Goal: Task Accomplishment & Management: Use online tool/utility

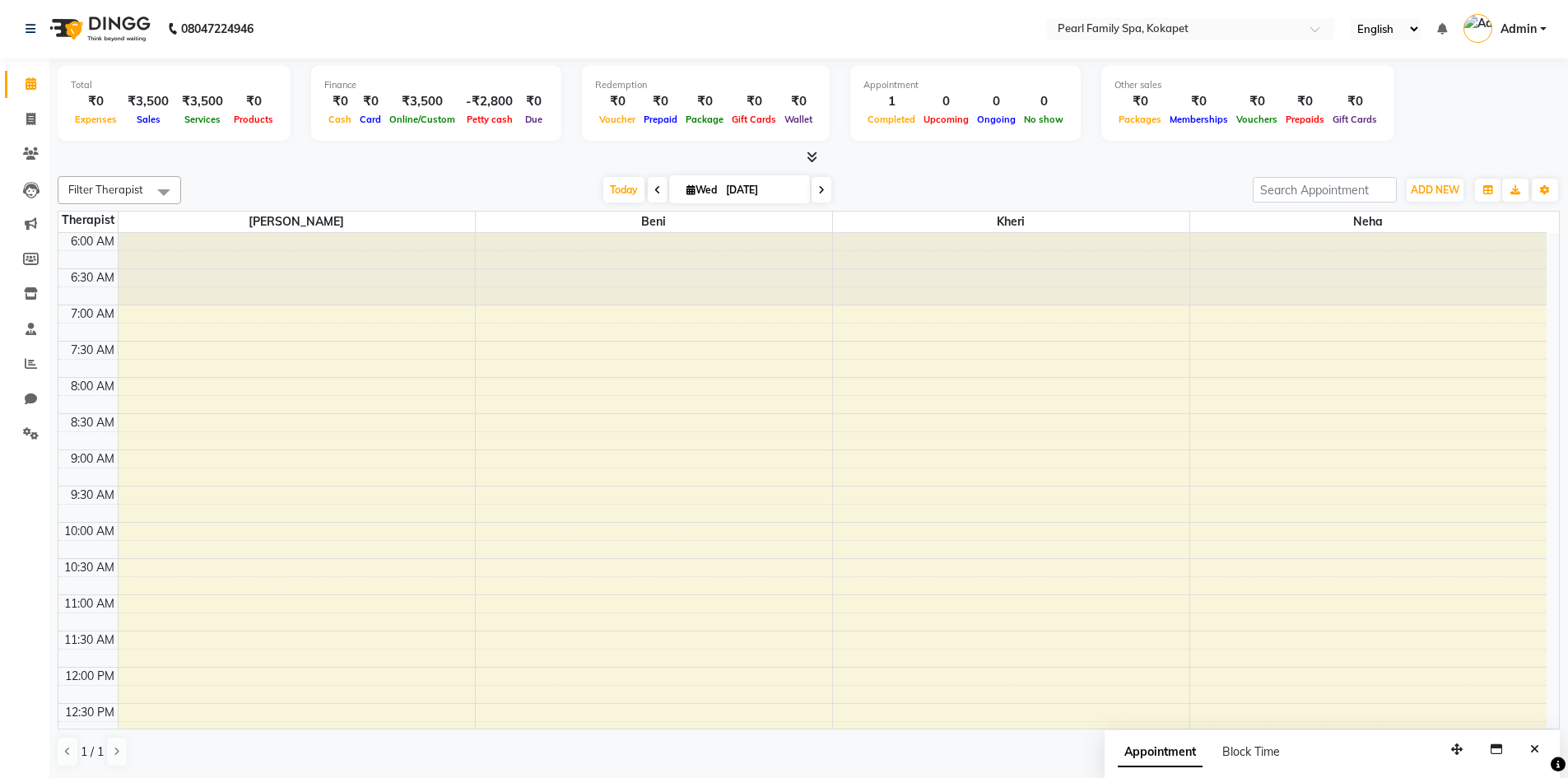
scroll to position [663, 0]
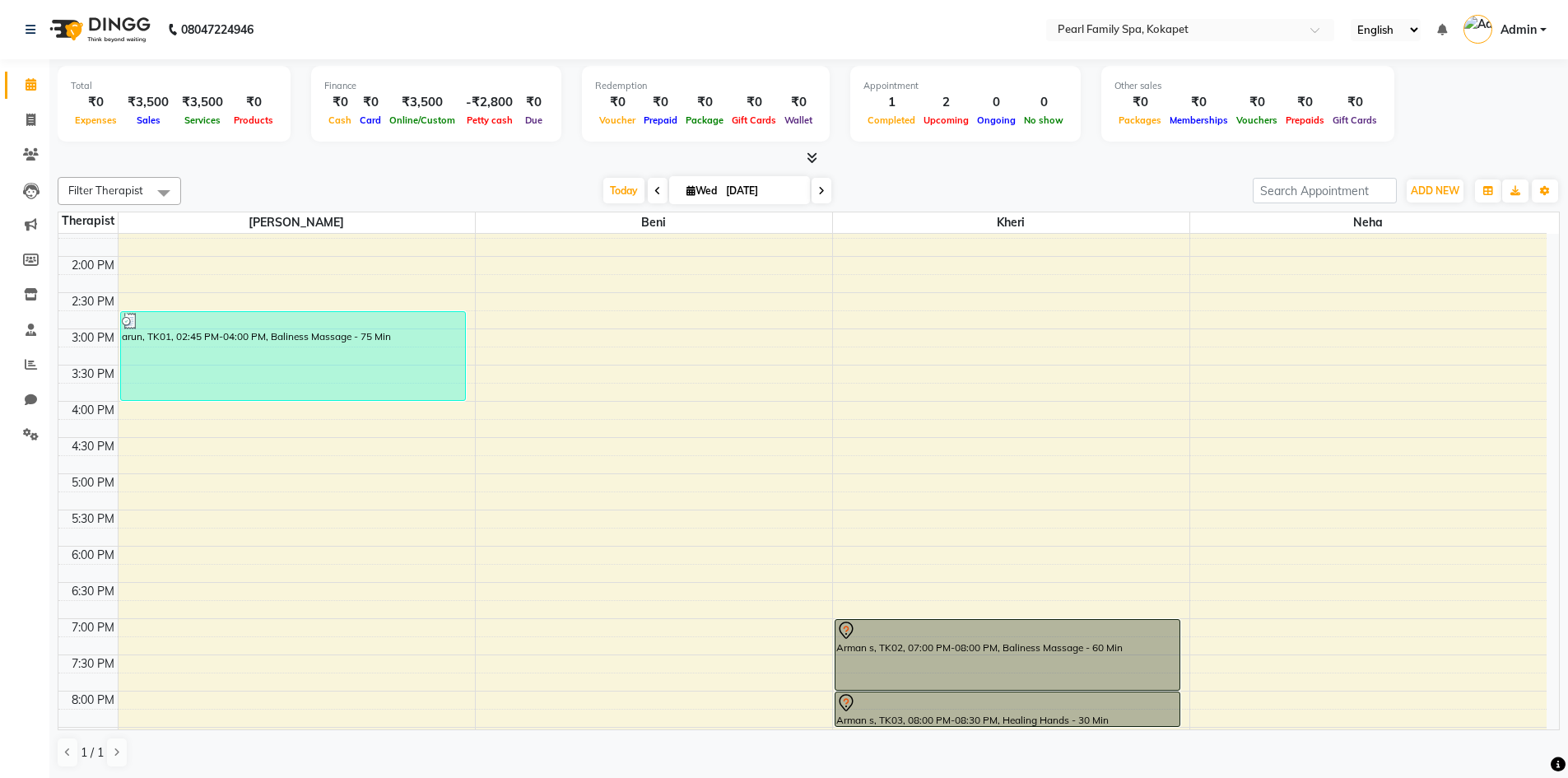
scroll to position [663, 0]
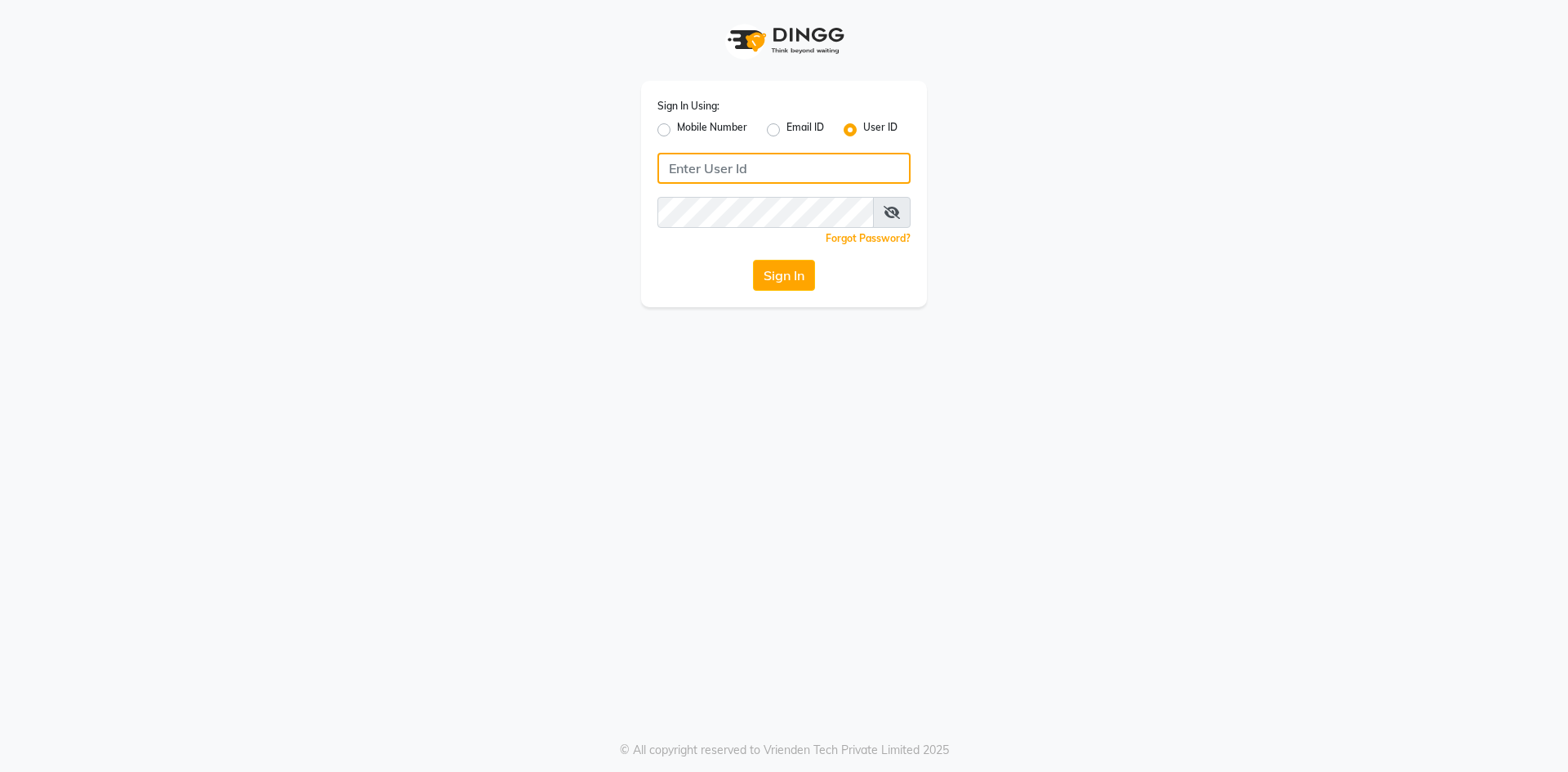
click at [699, 166] on input "Username" at bounding box center [784, 168] width 253 height 31
drag, startPoint x: 867, startPoint y: 169, endPoint x: 1455, endPoint y: 474, distance: 662.4
click at [1455, 474] on div "Sign In Using: Mobile Number Email ID User ID Remember me Forgot Password? Sign…" at bounding box center [784, 386] width 1568 height 772
drag, startPoint x: 1538, startPoint y: 2, endPoint x: 974, endPoint y: 154, distance: 584.1
click at [974, 154] on div "Sign In Using: Mobile Number Email ID User ID Remember me Forgot Password? Sign…" at bounding box center [784, 154] width 931 height 307
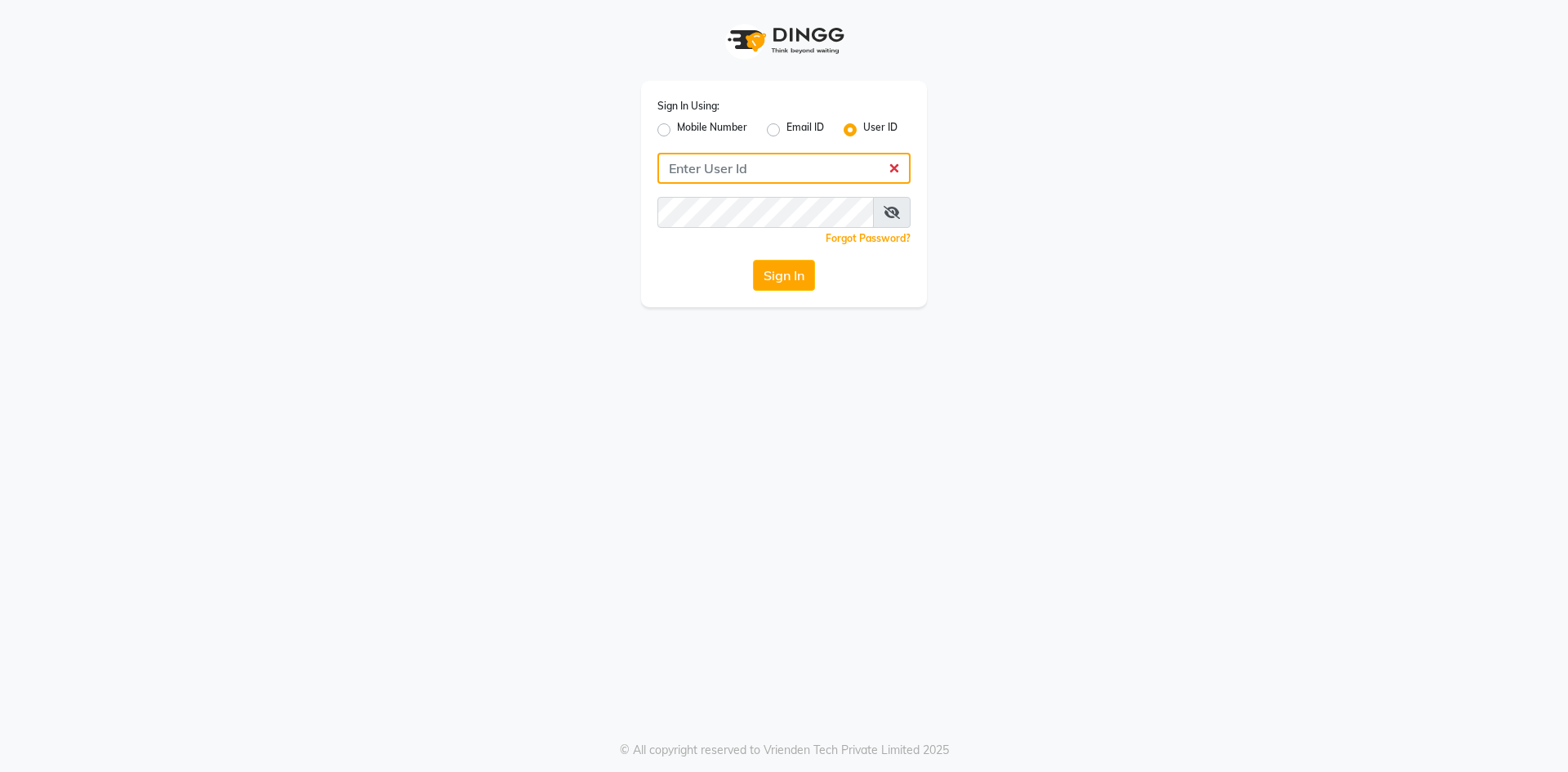
click at [760, 158] on input "Username" at bounding box center [784, 168] width 253 height 31
type input "pearl123"
click at [753, 260] on button "Sign In" at bounding box center [784, 275] width 62 height 31
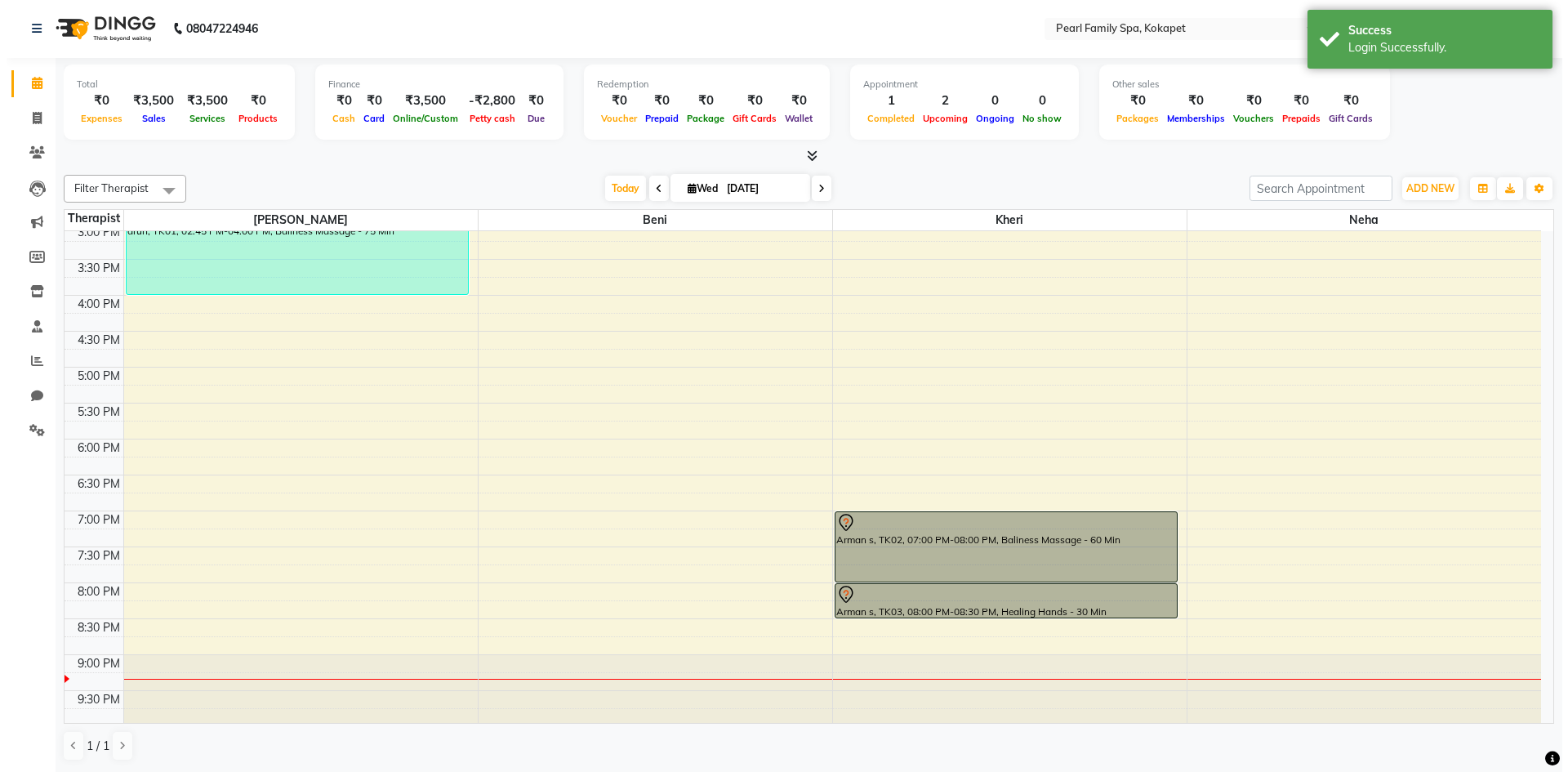
scroll to position [658, 0]
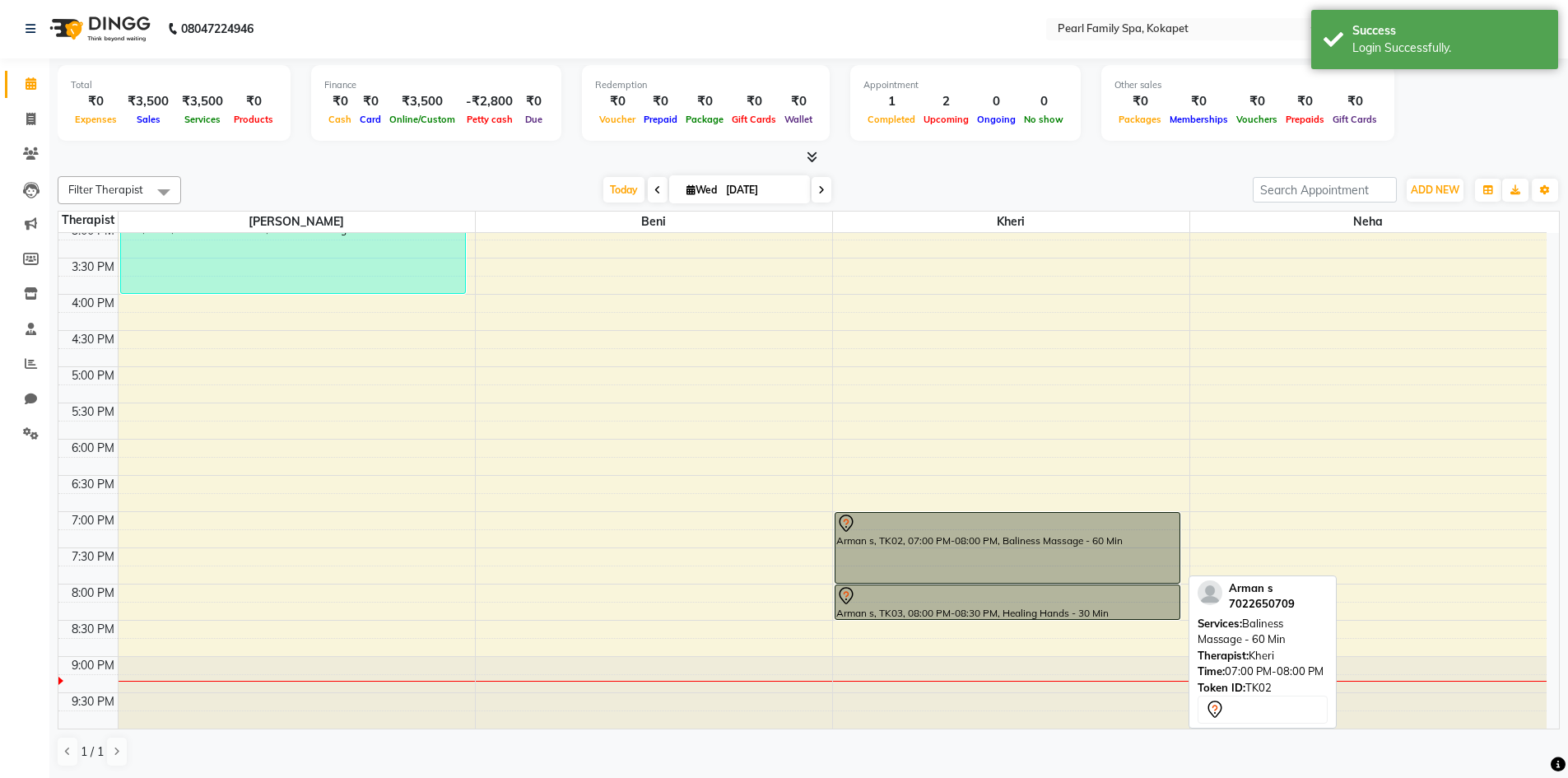
click at [902, 538] on div "Arman s, TK02, 07:00 PM-08:00 PM, Baliness Massage - 60 Min" at bounding box center [1007, 547] width 344 height 70
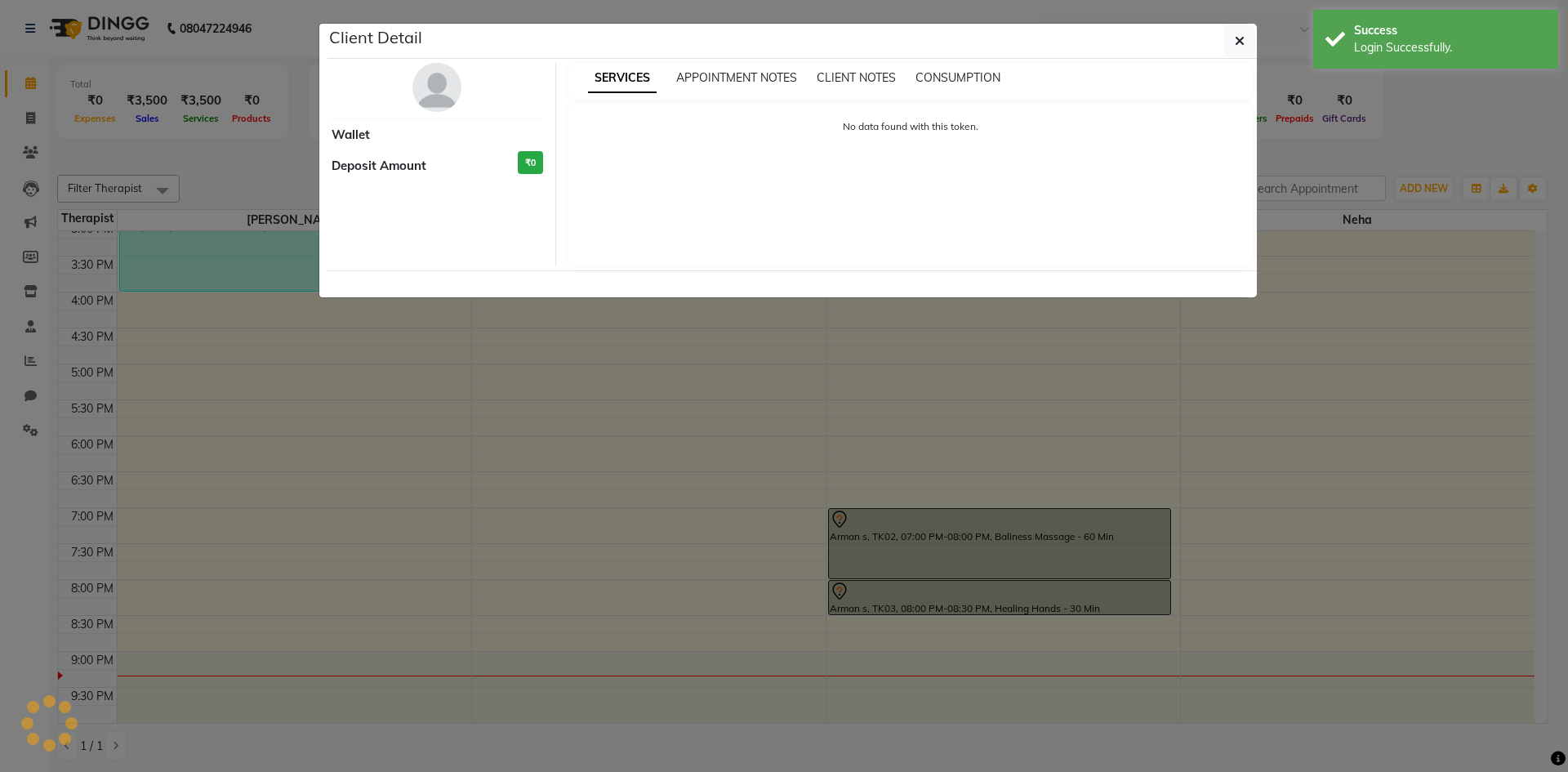
select select "7"
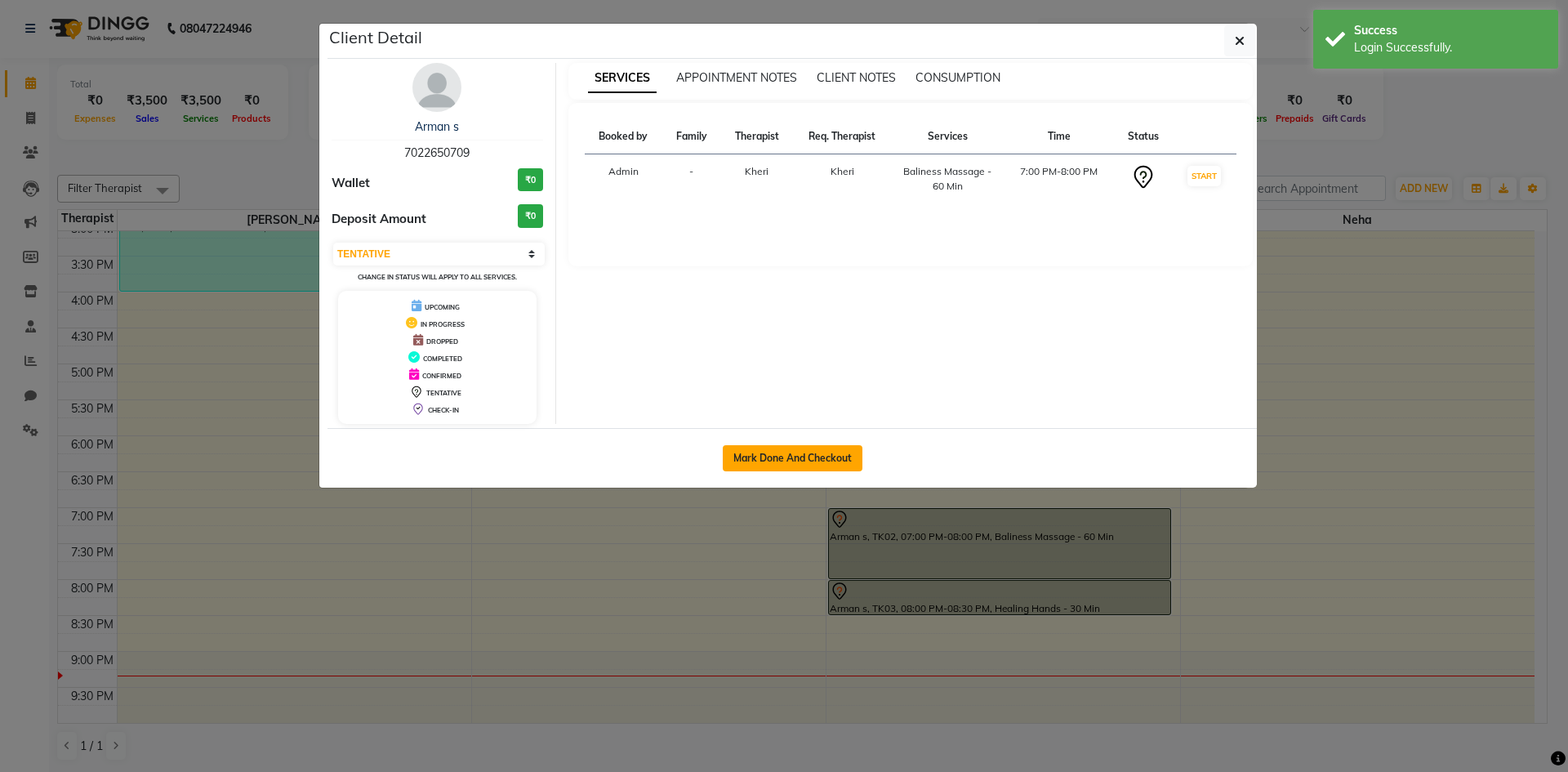
click at [784, 457] on button "Mark Done And Checkout" at bounding box center [792, 459] width 139 height 26
select select "service"
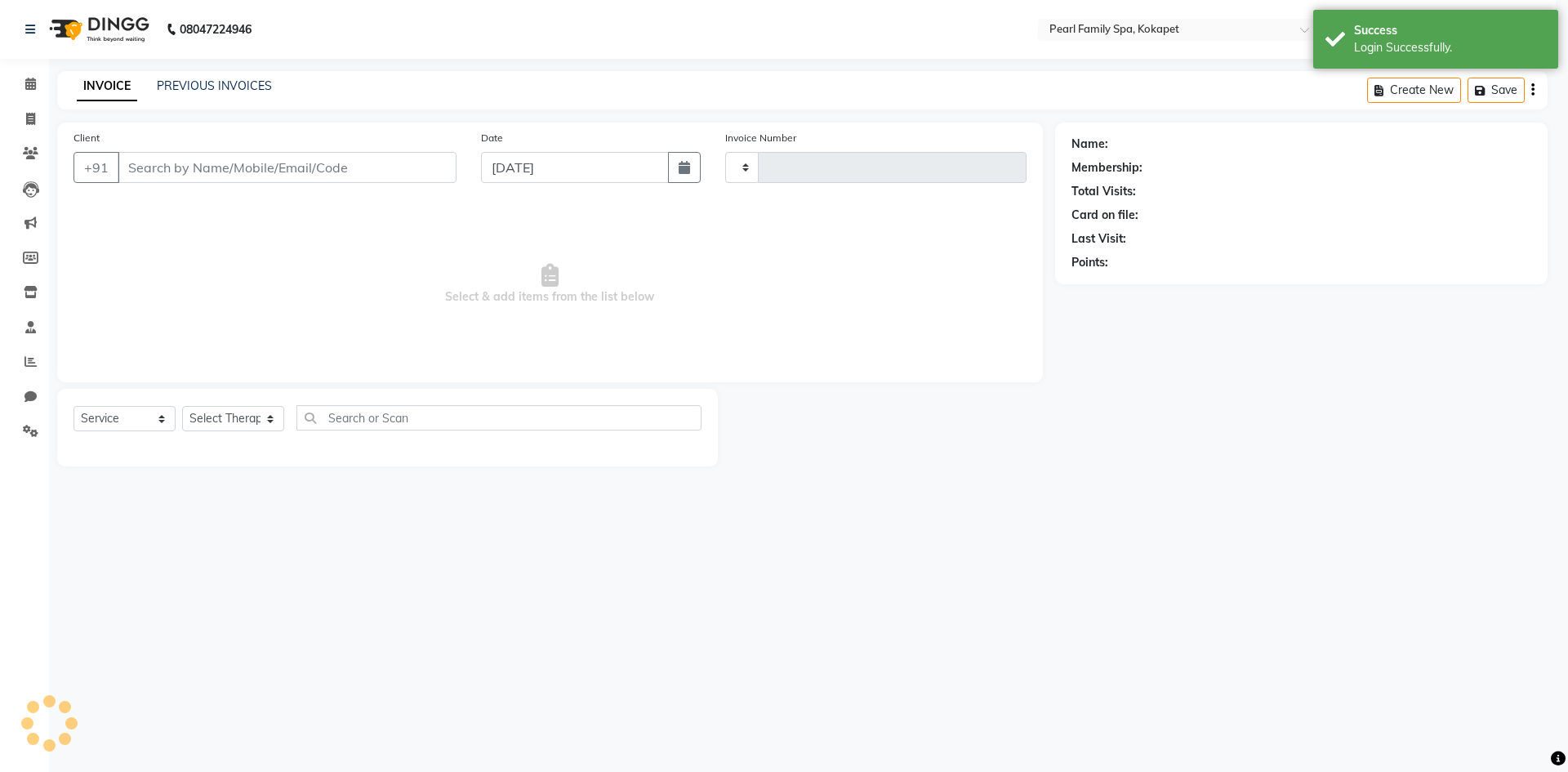
type input "0308"
select select "6217"
type input "7022650709"
select select "89285"
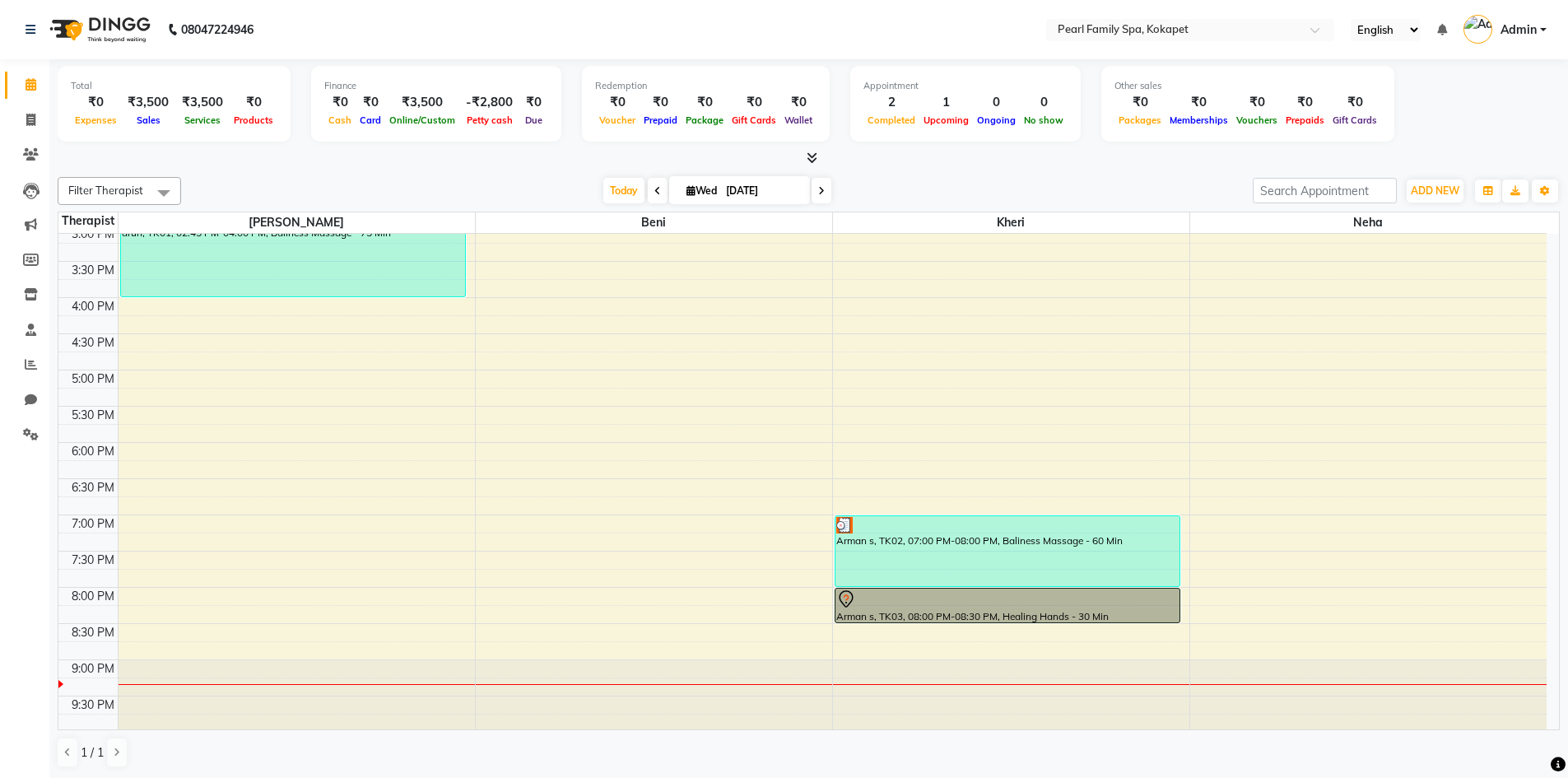
scroll to position [663, 0]
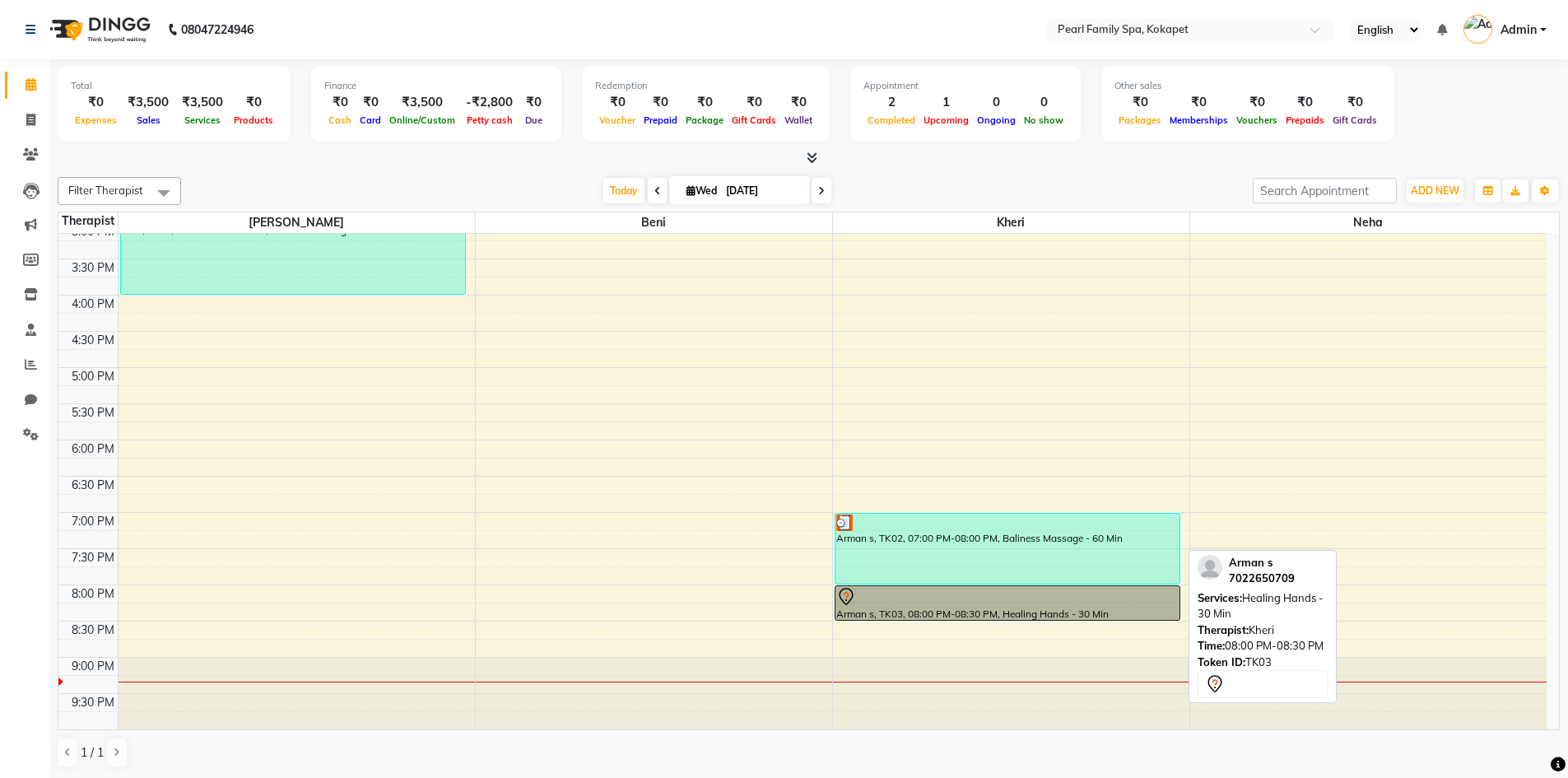
click at [917, 601] on div at bounding box center [1007, 597] width 342 height 19
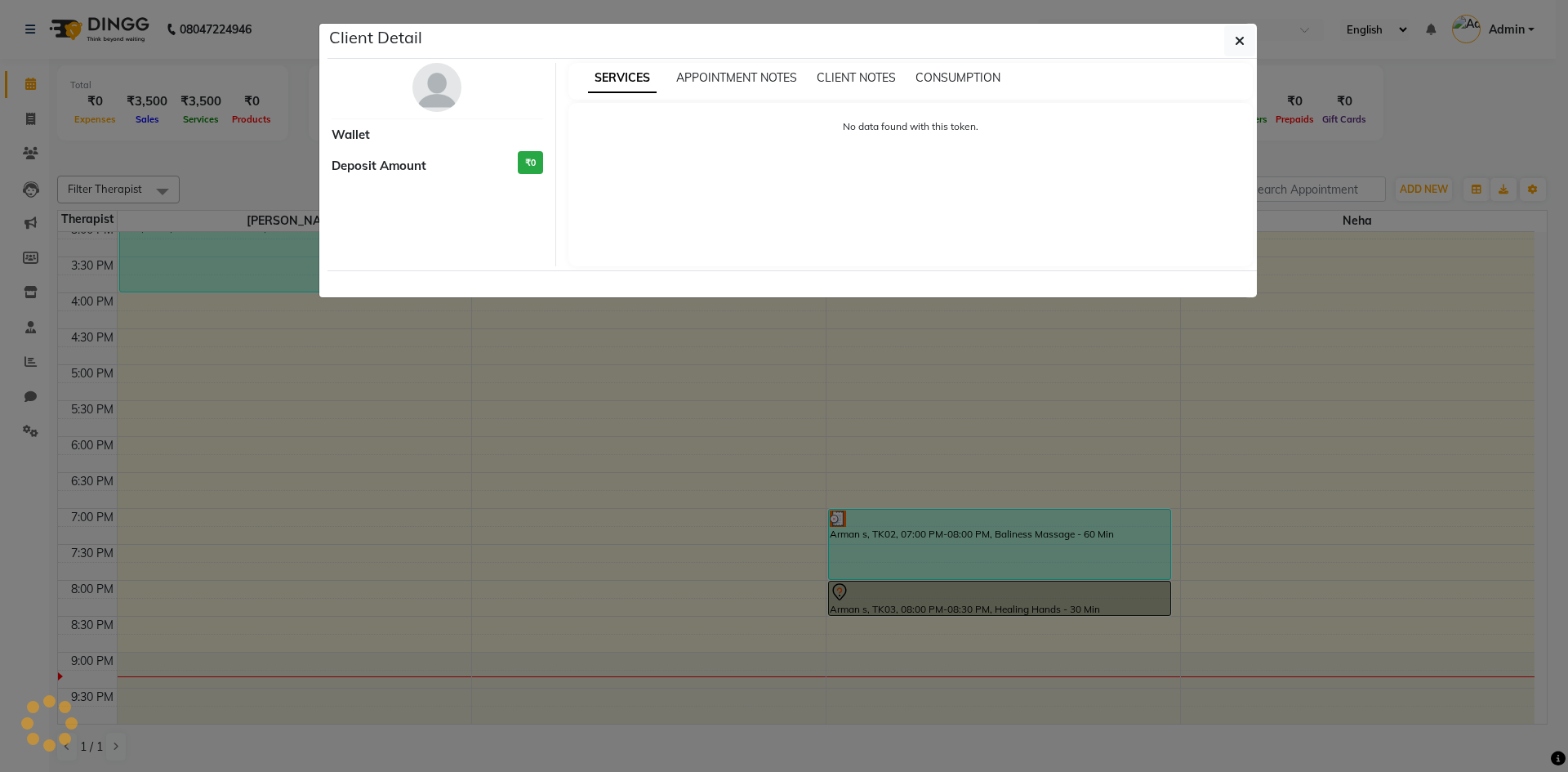
select select "7"
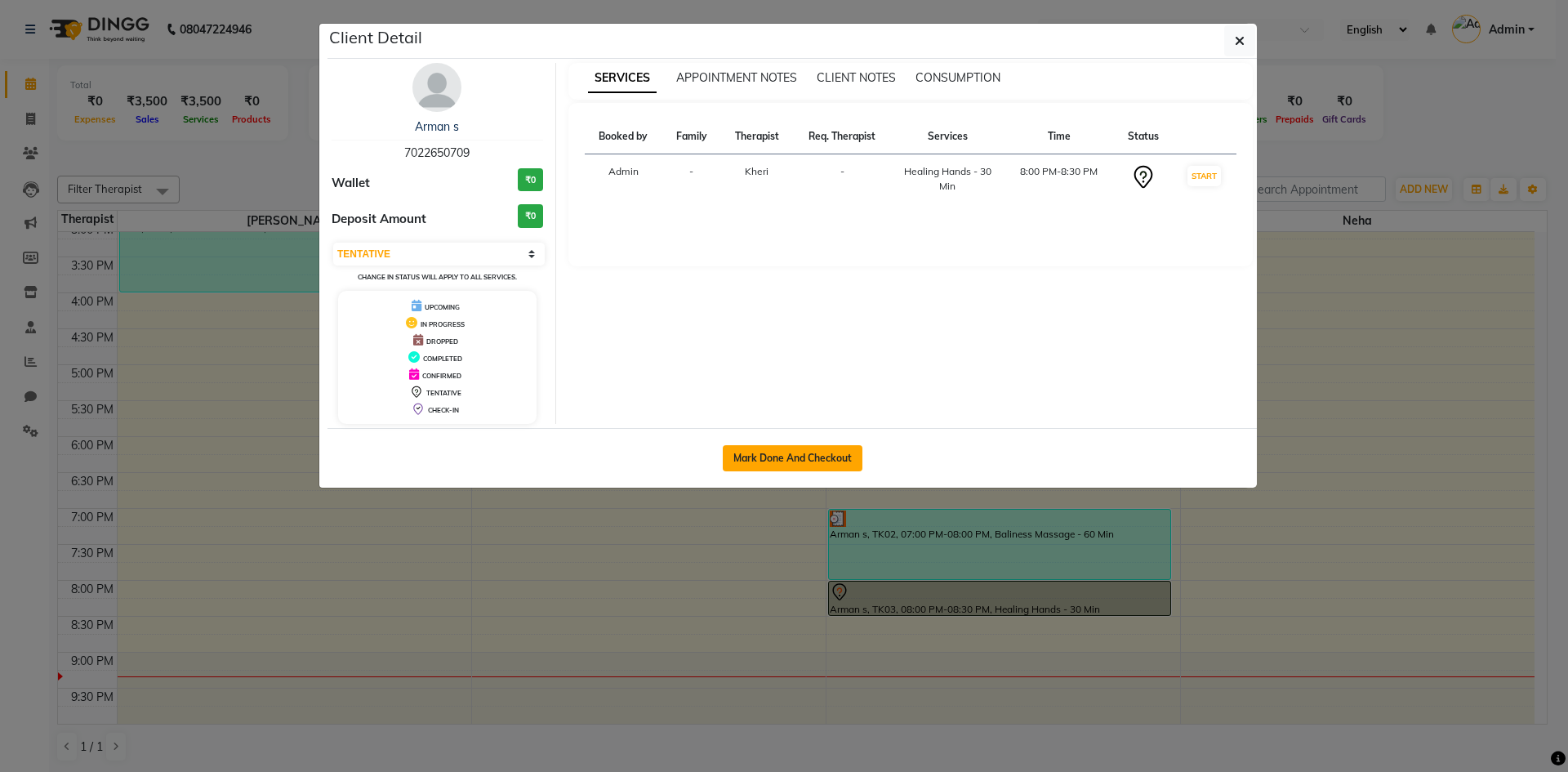
click at [794, 468] on button "Mark Done And Checkout" at bounding box center [792, 459] width 139 height 26
select select "6217"
select select "service"
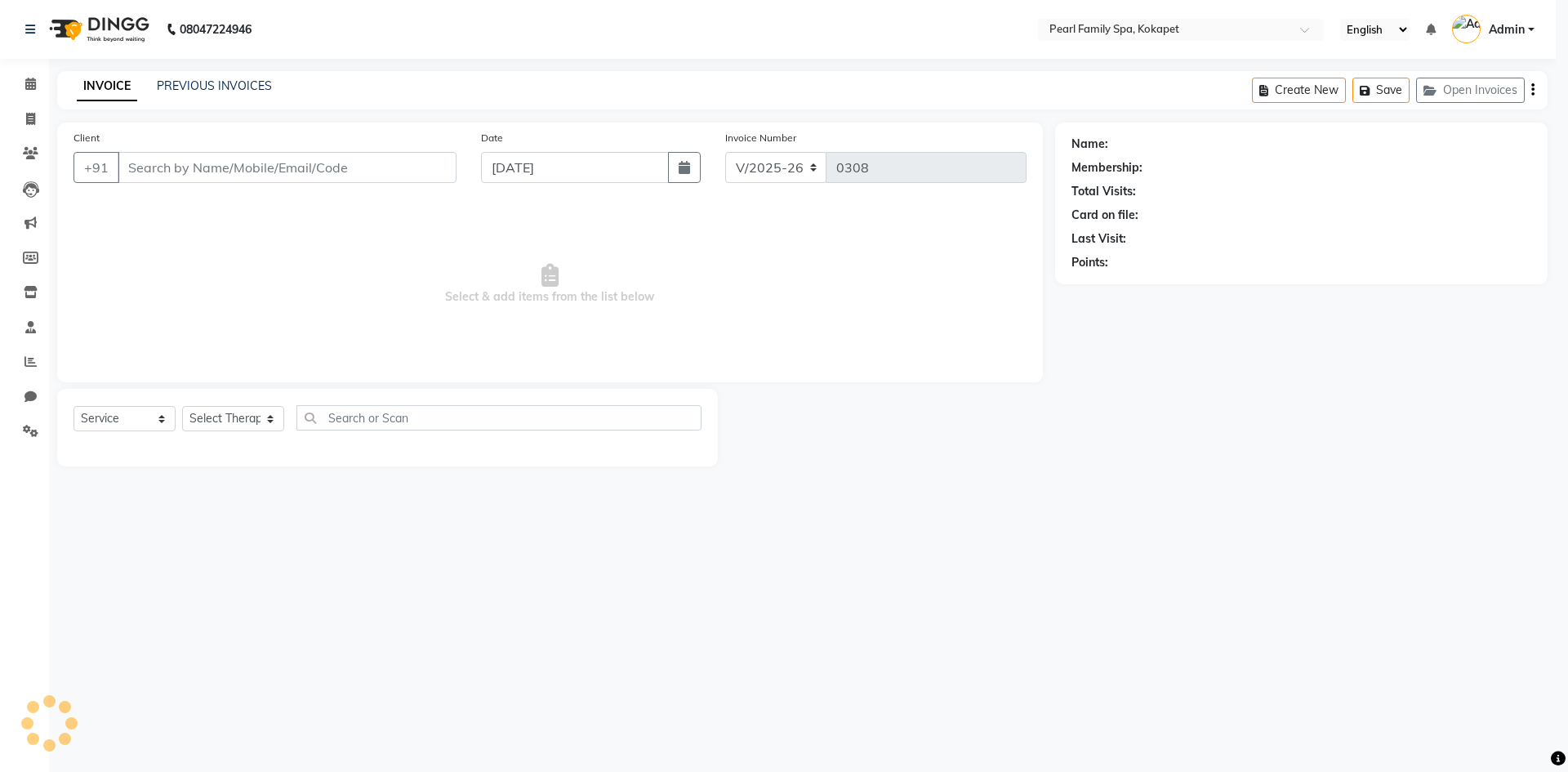
select select "3"
type input "7022650709"
select select "89285"
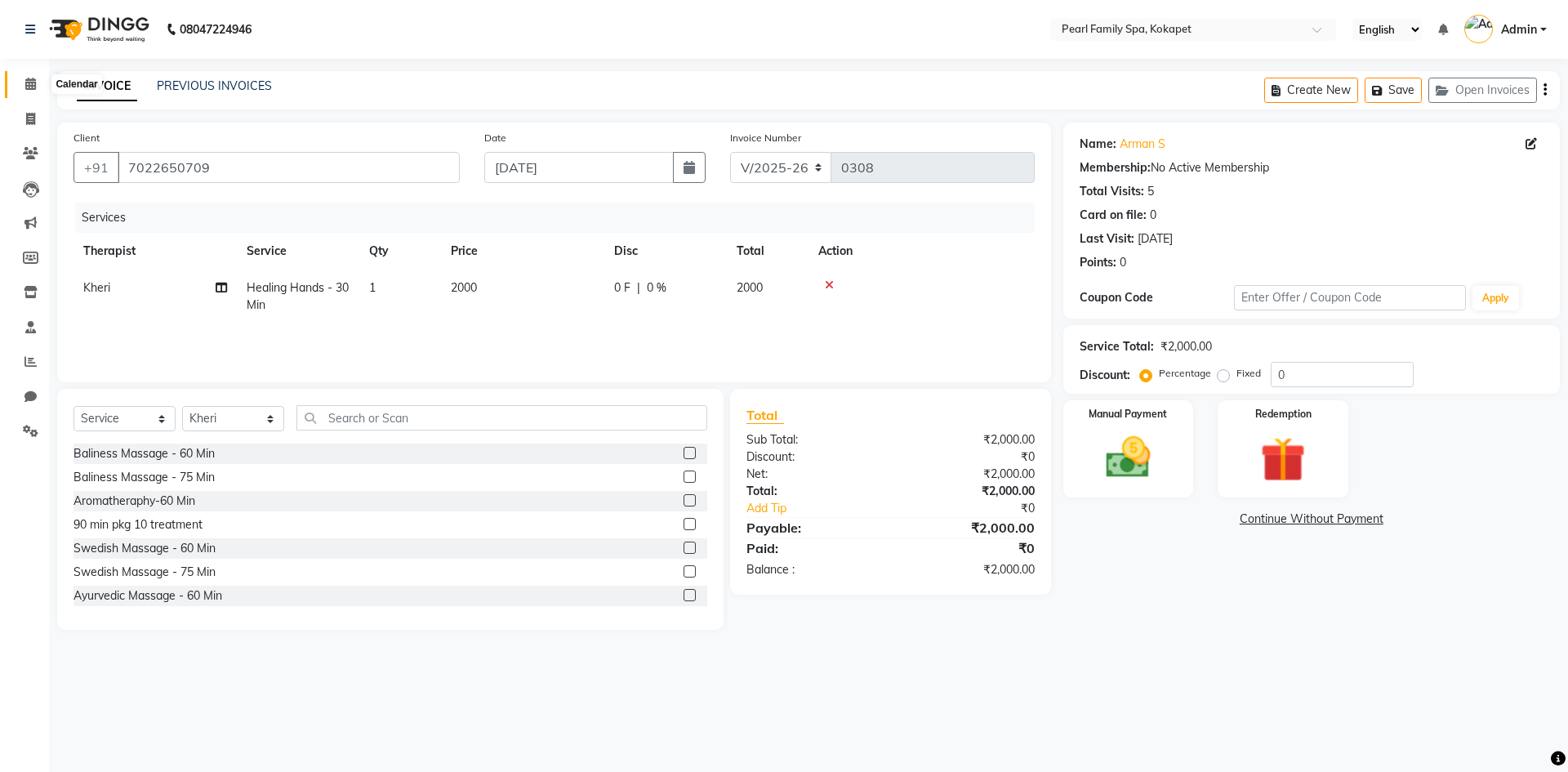
click at [31, 83] on icon at bounding box center [31, 83] width 11 height 12
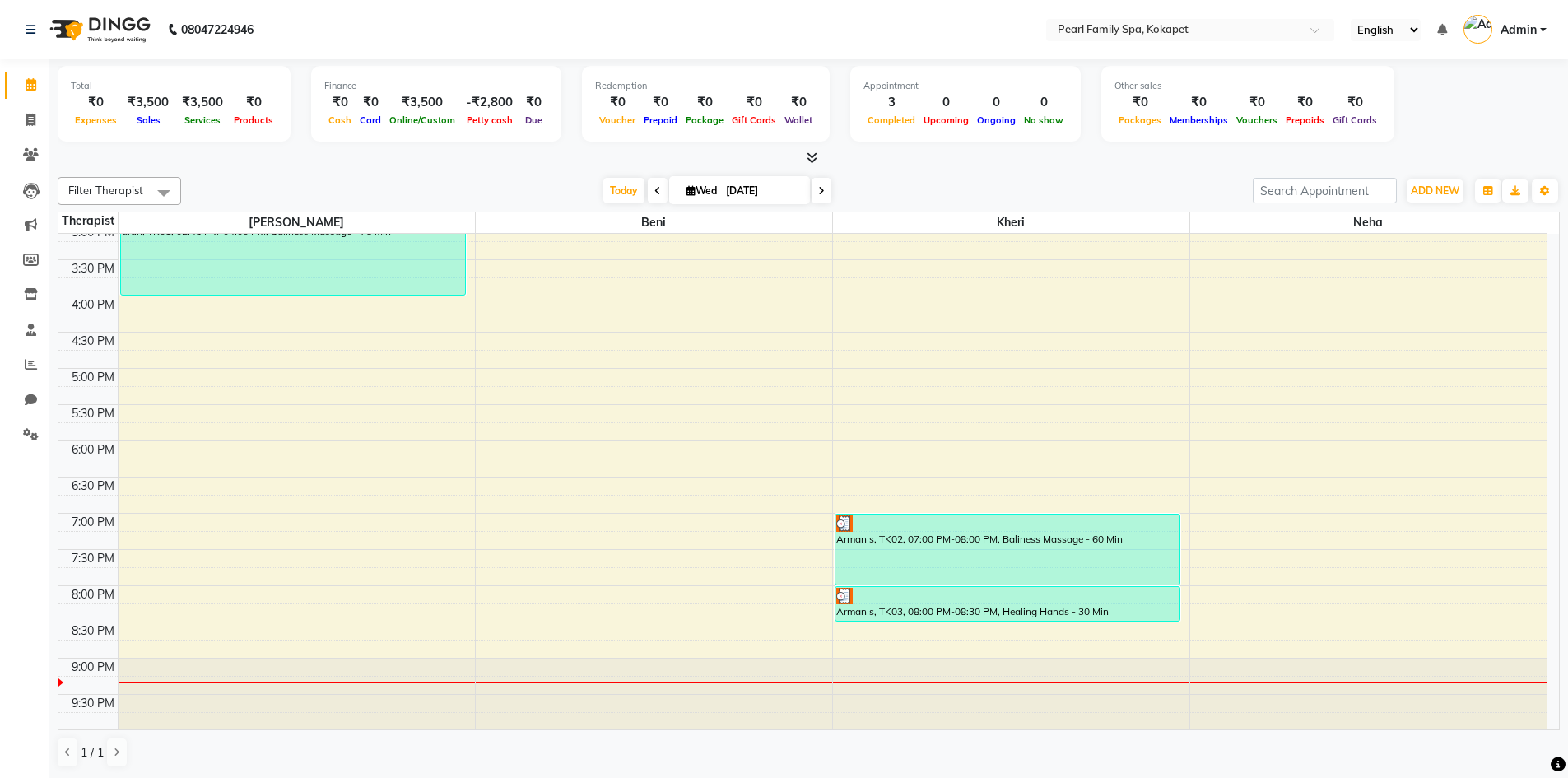
scroll to position [663, 0]
select select "service"
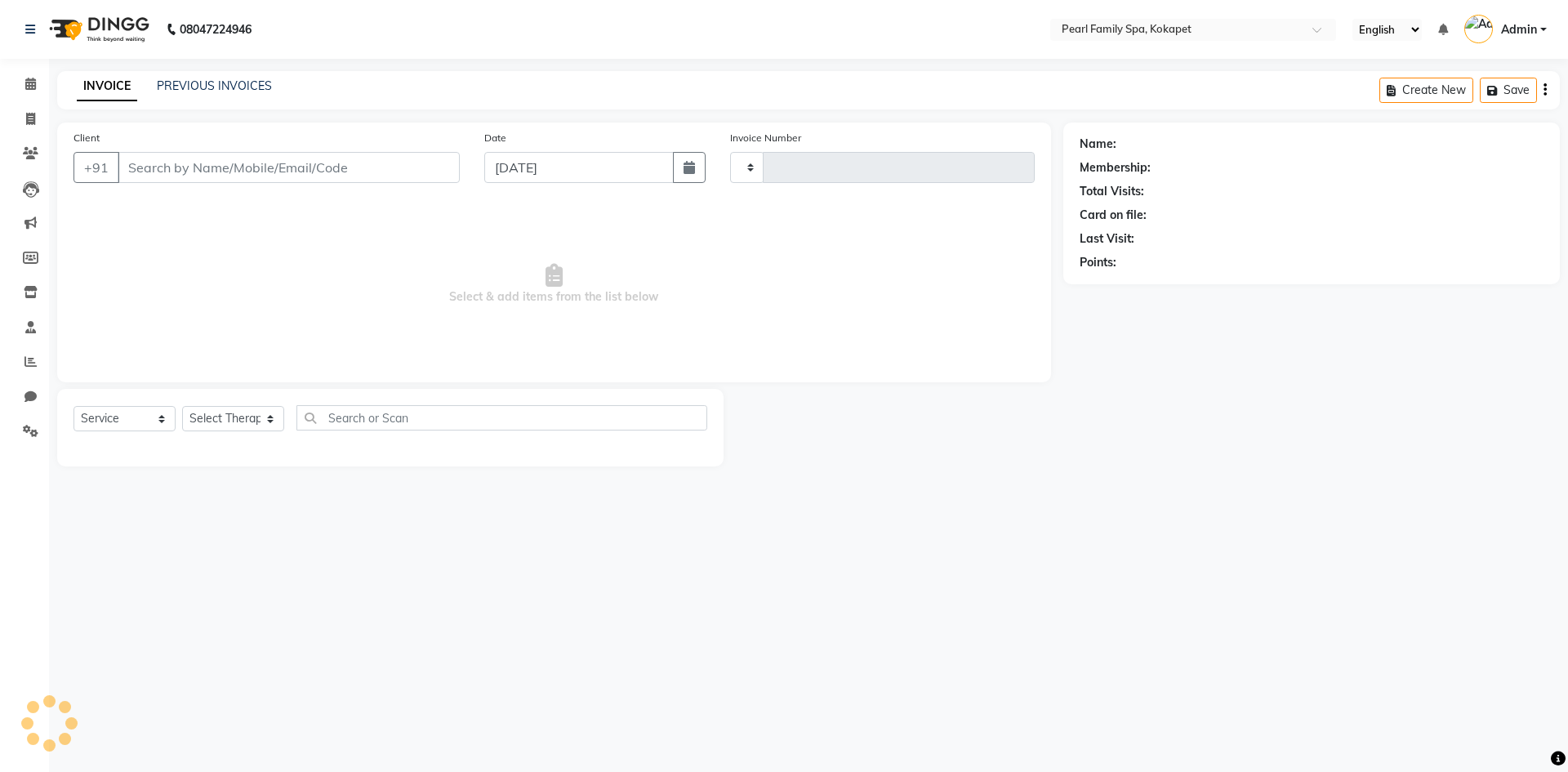
type input "0308"
select select "6217"
type input "7022650709"
select select "89285"
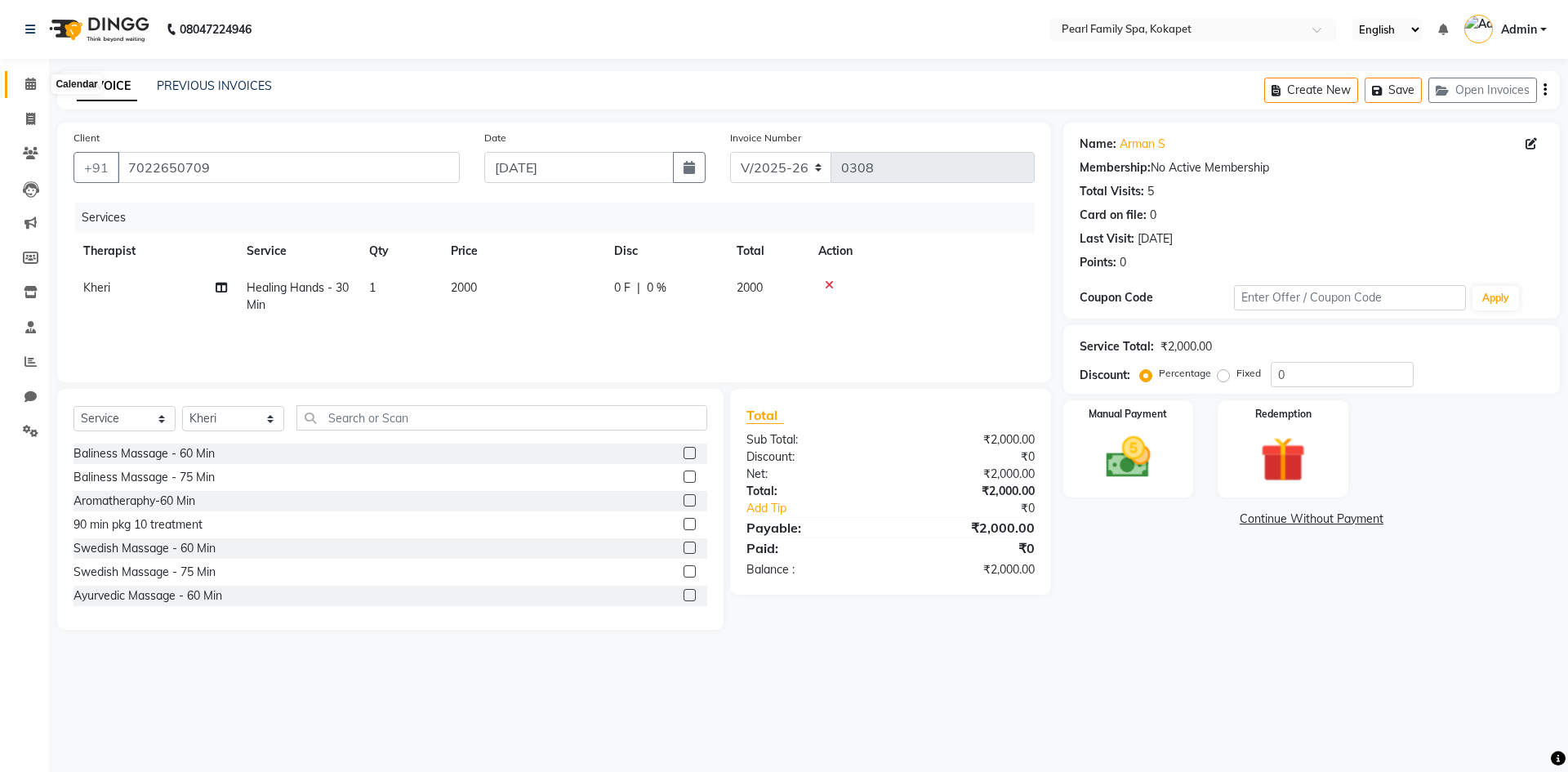
click at [23, 85] on span at bounding box center [31, 84] width 29 height 18
